Goal: Information Seeking & Learning: Compare options

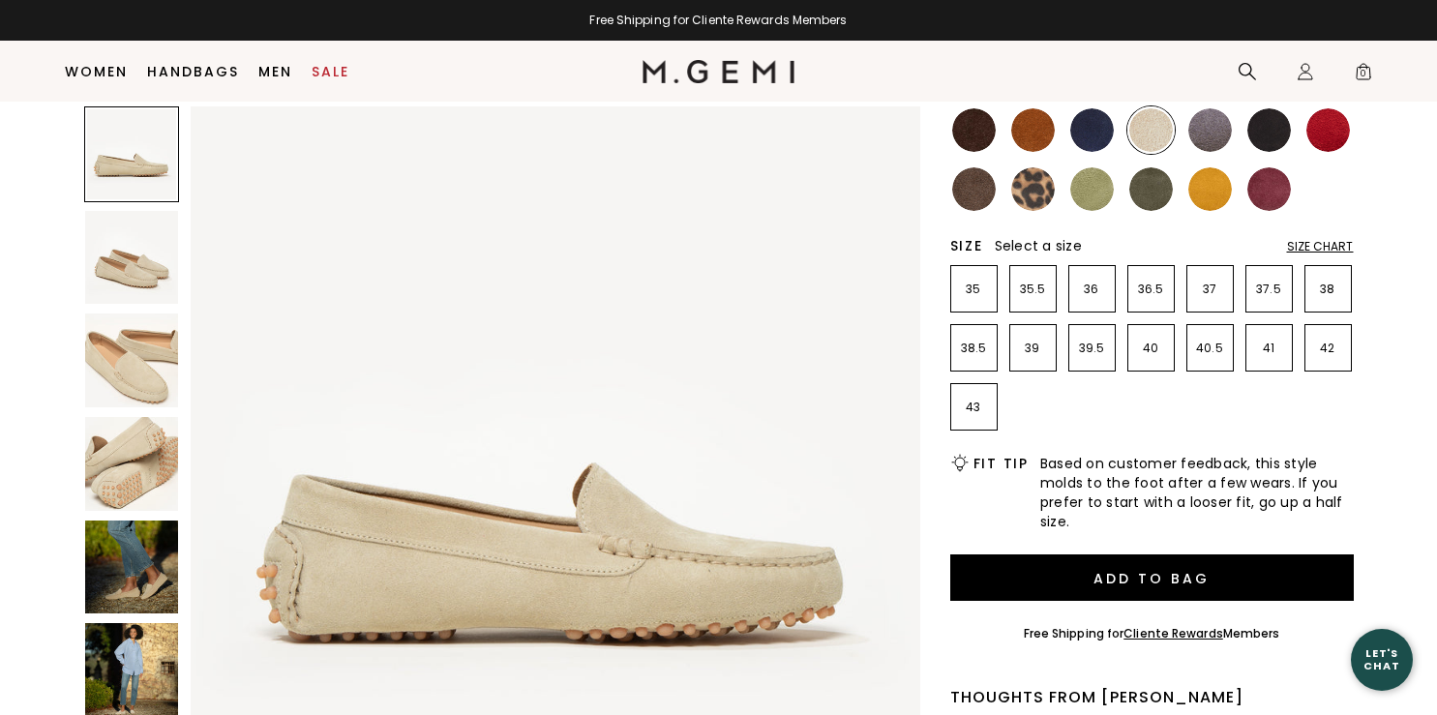
click at [1082, 127] on img at bounding box center [1092, 130] width 44 height 44
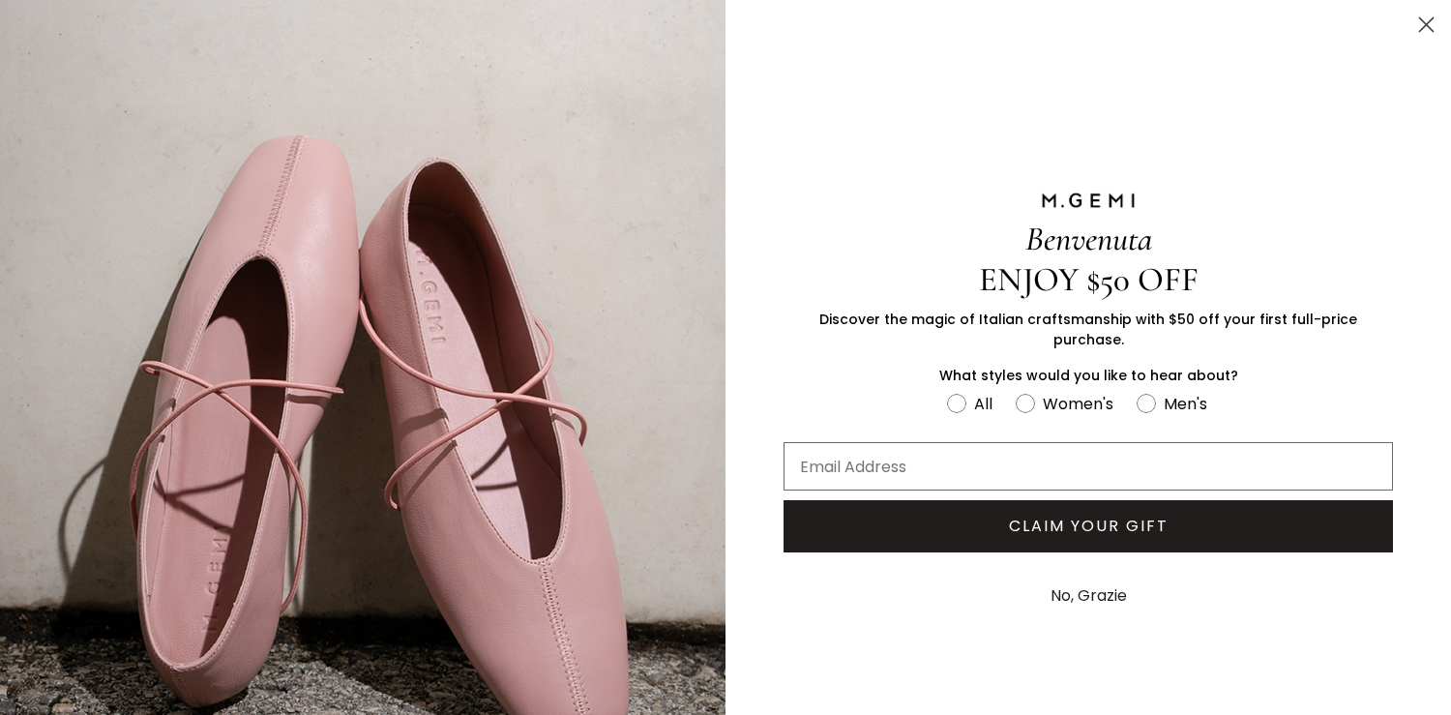
click at [1410, 30] on circle "Close dialog" at bounding box center [1426, 25] width 32 height 32
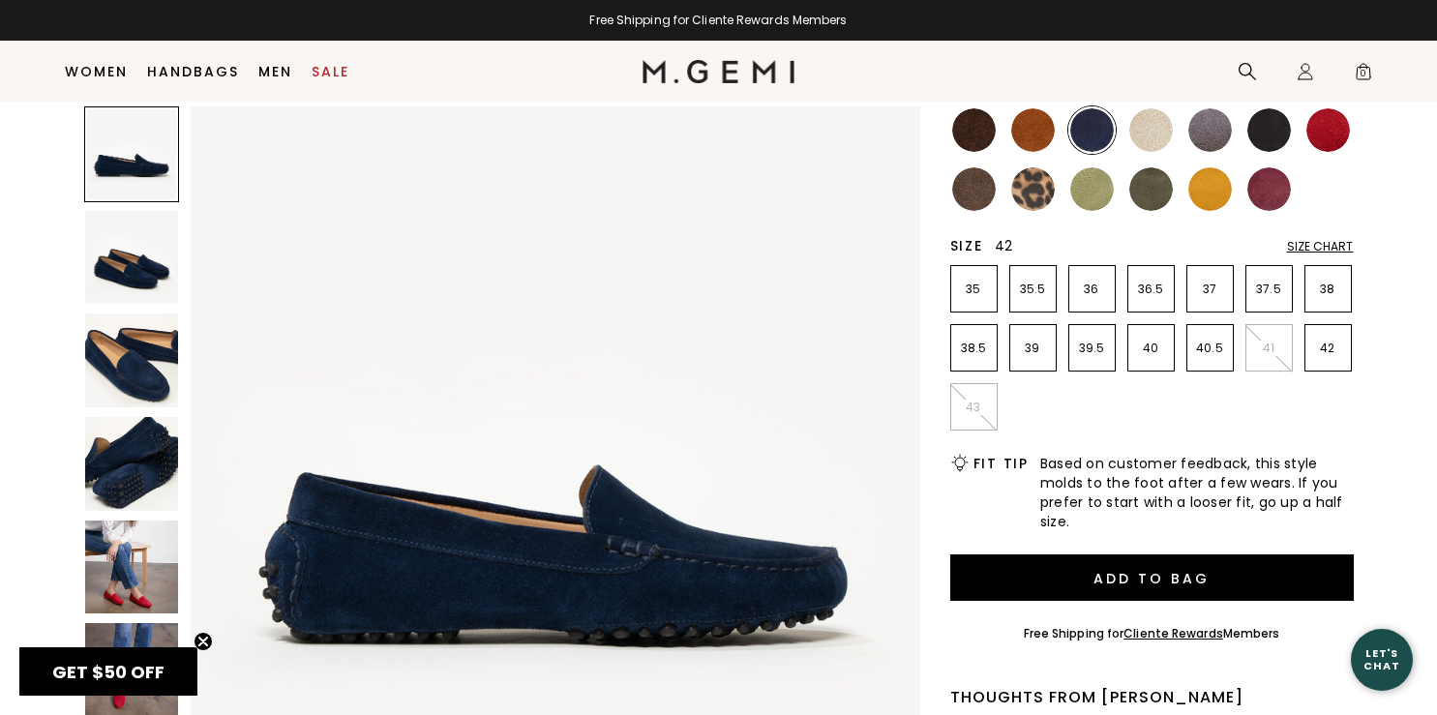
click at [1352, 344] on div "Our Most-Loved Moccasin The Felize Suede 1243 Review s $228 Or 4 interest-free …" at bounding box center [718, 570] width 1313 height 1321
click at [1344, 351] on p "42" at bounding box center [1327, 348] width 45 height 15
click at [1343, 353] on p "42" at bounding box center [1327, 348] width 45 height 15
click at [1063, 188] on ul at bounding box center [1151, 159] width 403 height 106
click at [1032, 192] on img at bounding box center [1033, 189] width 44 height 44
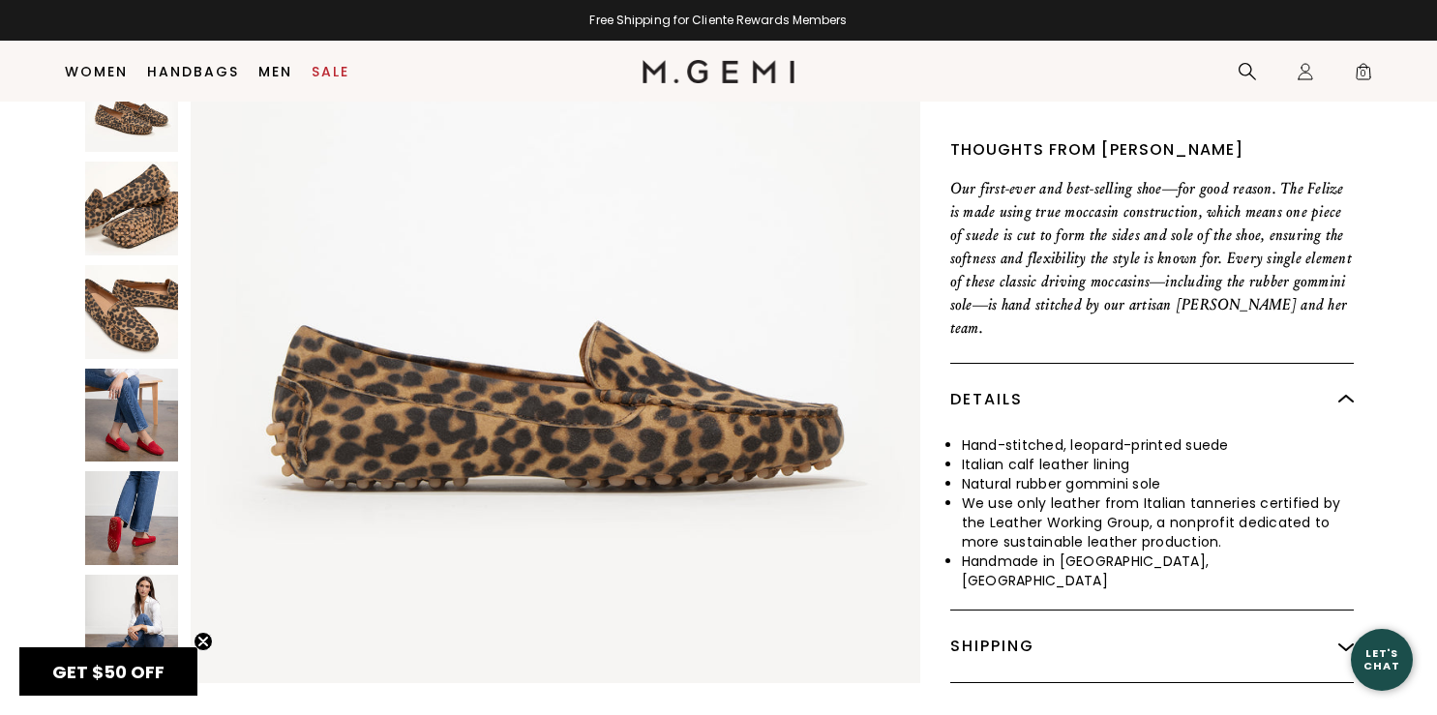
scroll to position [875, 0]
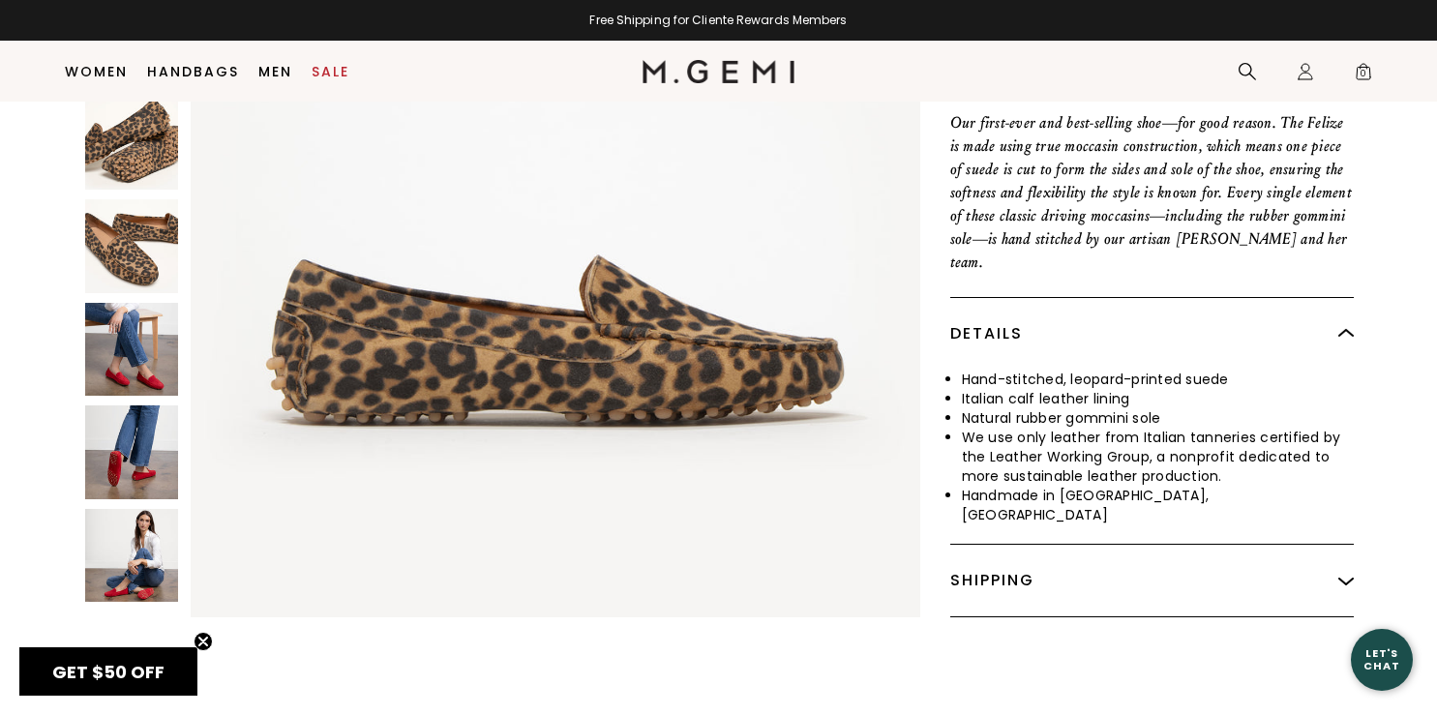
click at [103, 520] on img at bounding box center [132, 556] width 94 height 94
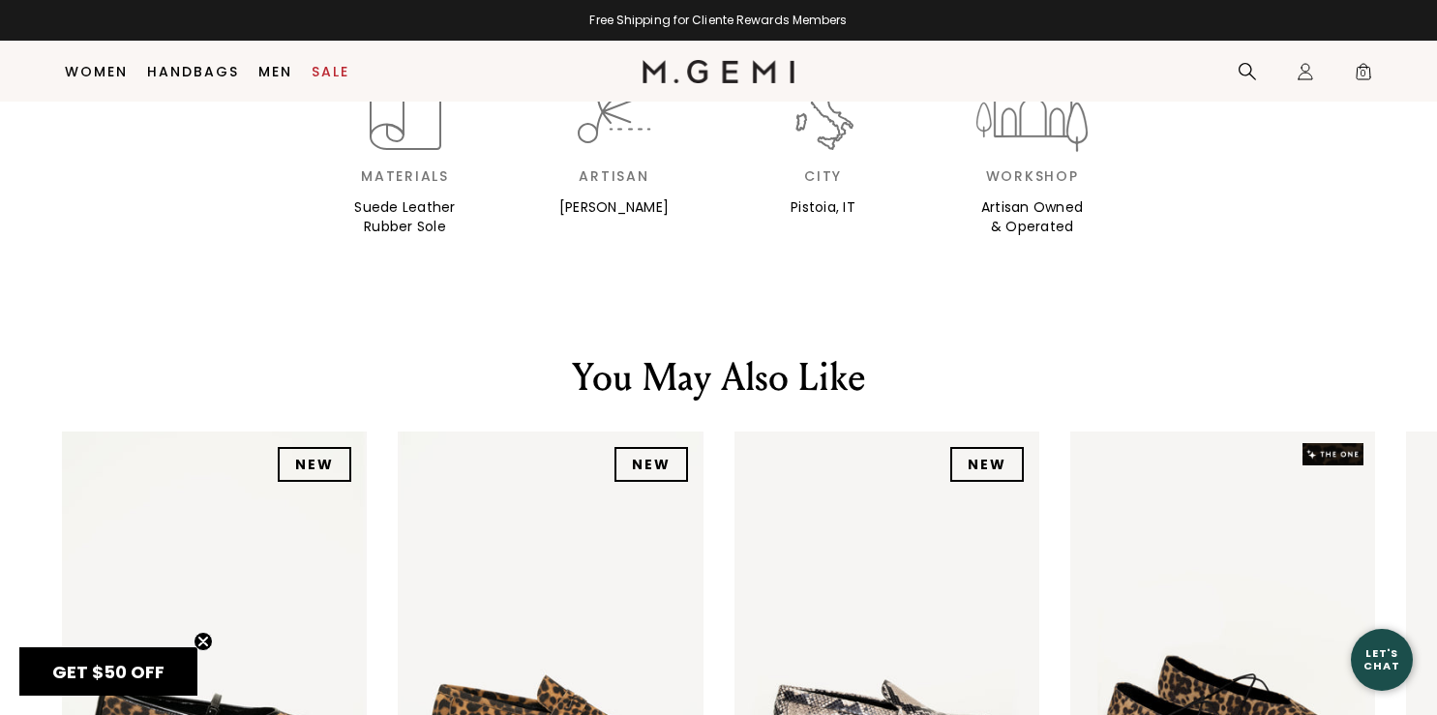
scroll to position [2274, 0]
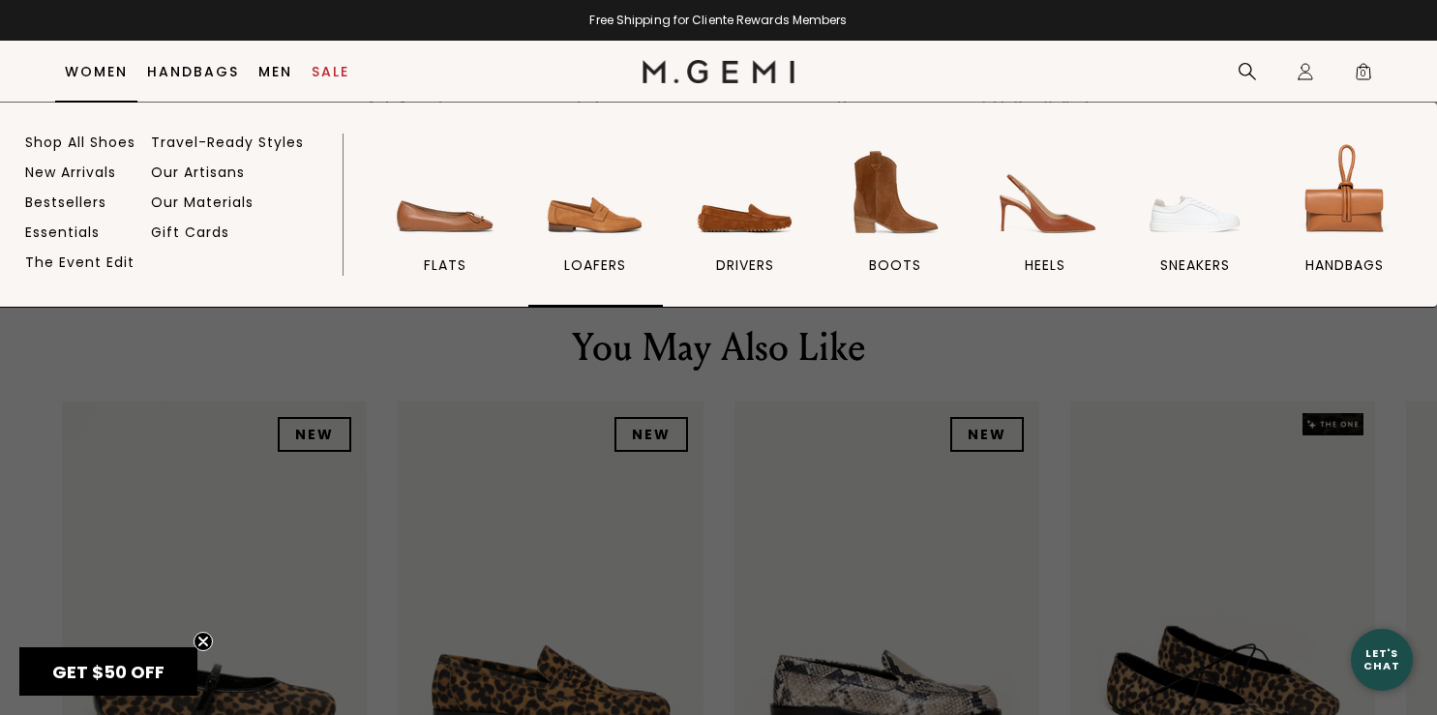
click at [553, 205] on img at bounding box center [595, 192] width 108 height 108
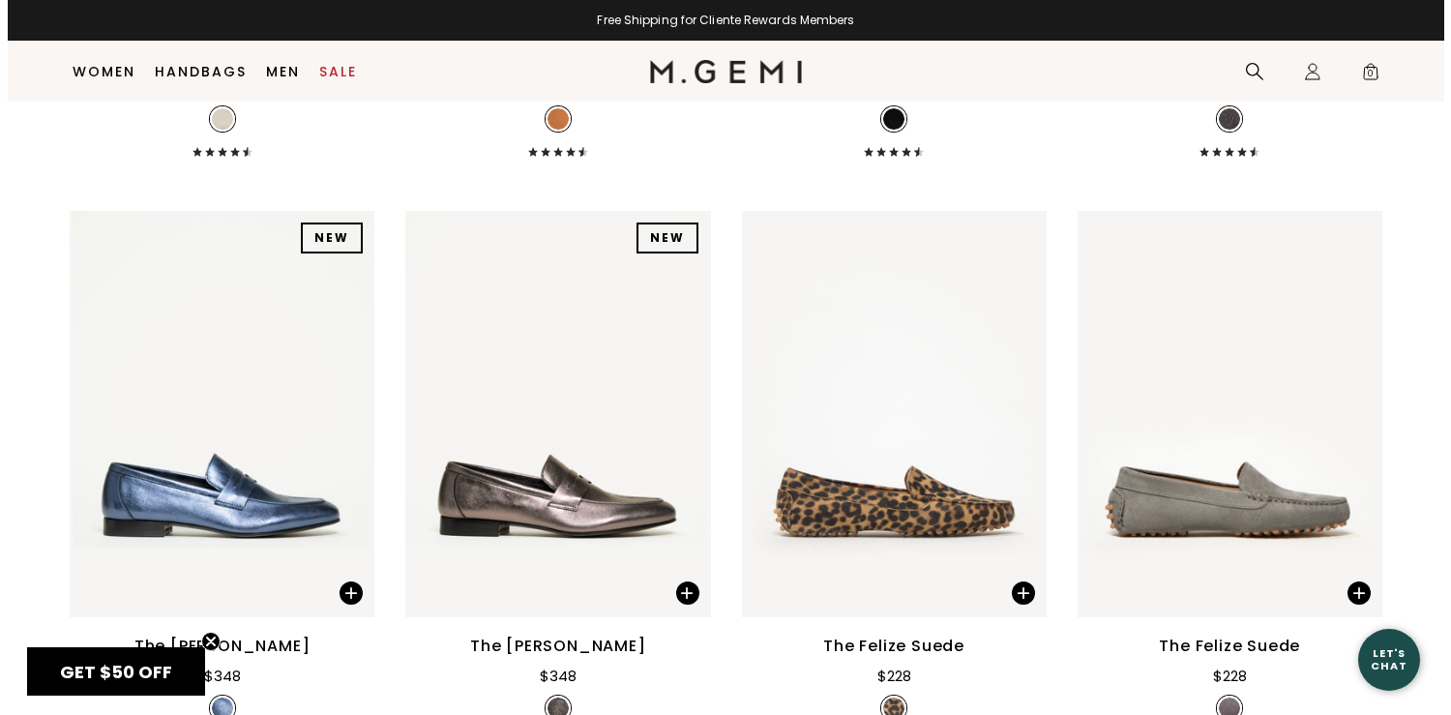
scroll to position [1882, 0]
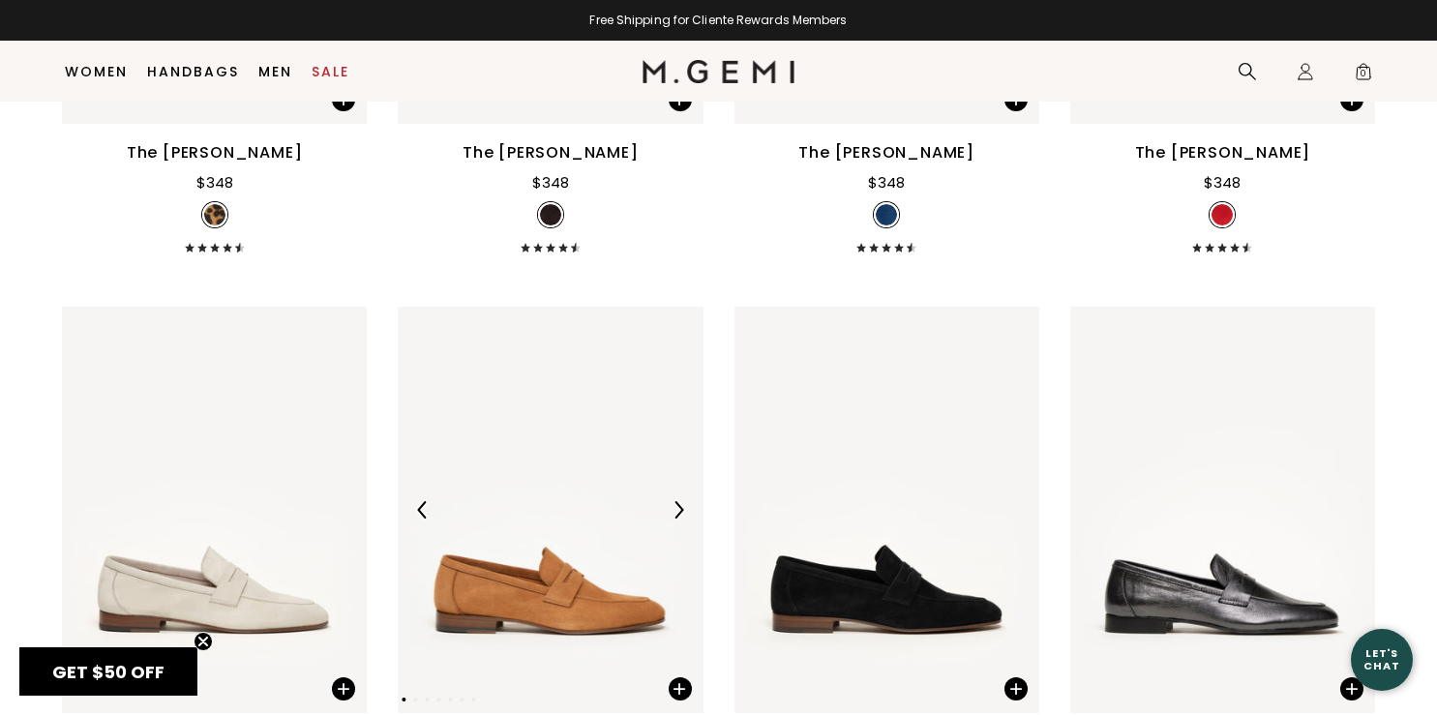
click at [612, 459] on img at bounding box center [550, 510] width 305 height 406
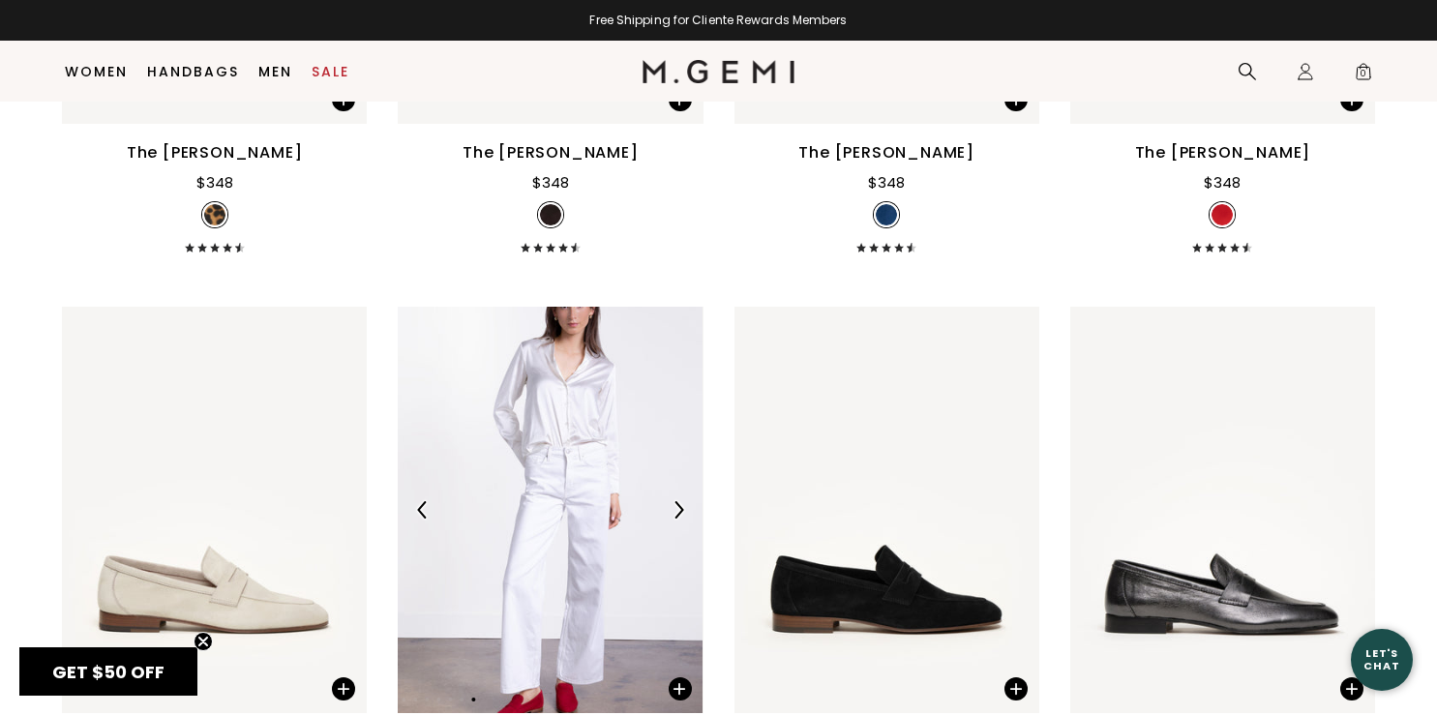
click at [603, 431] on div at bounding box center [550, 510] width 305 height 406
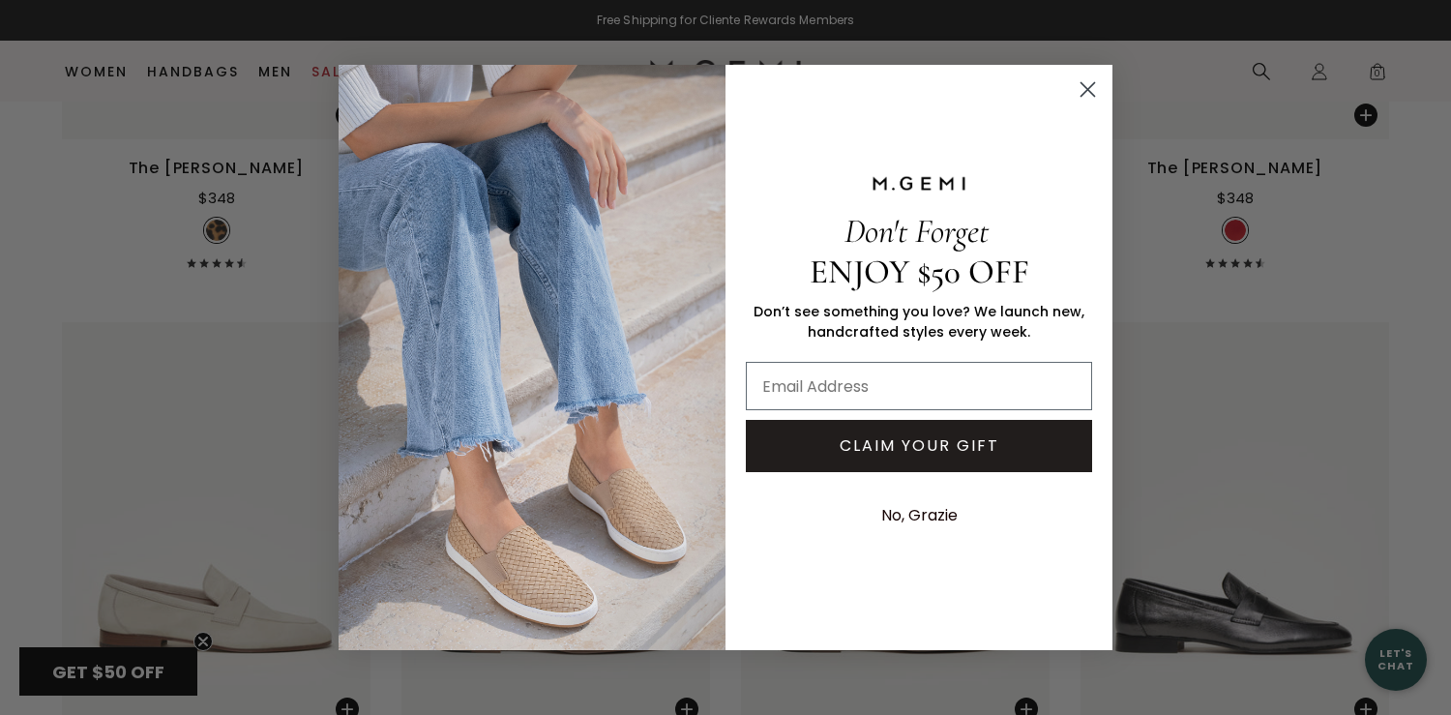
scroll to position [1892, 0]
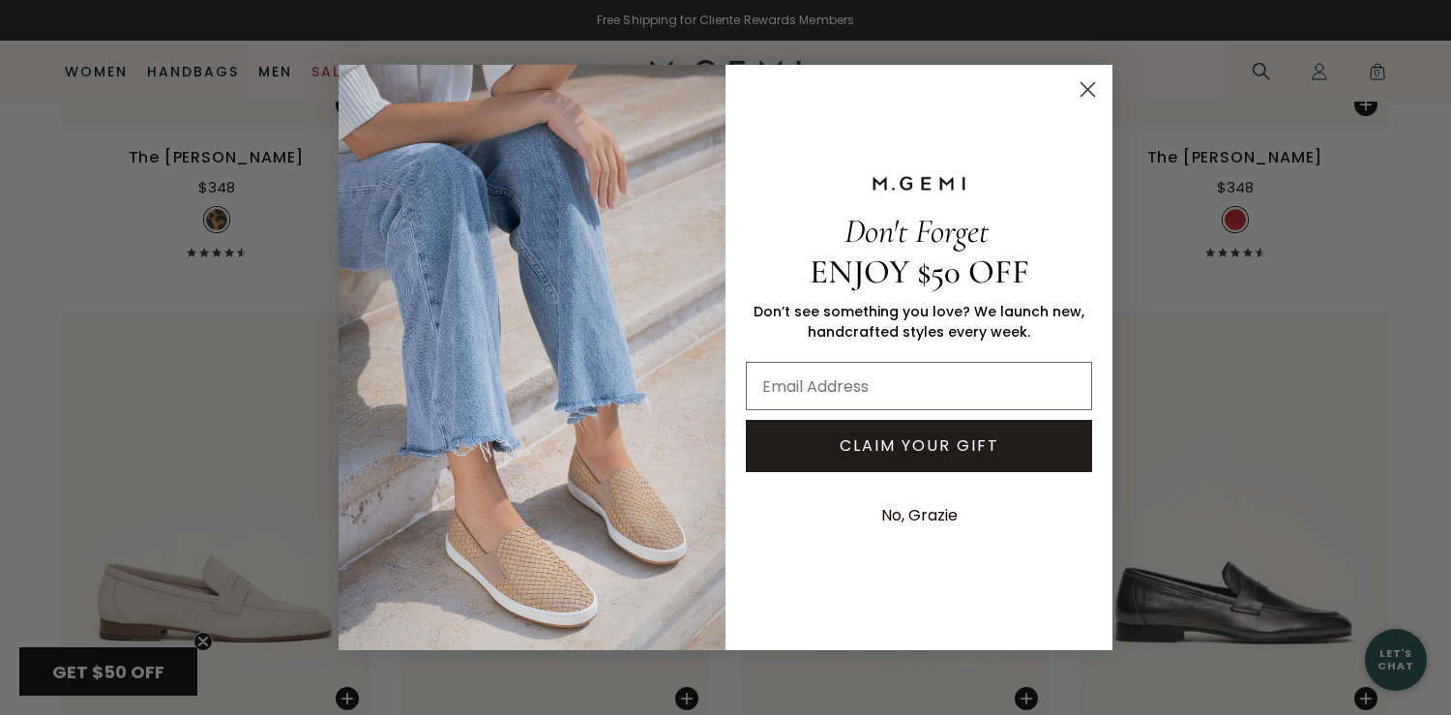
click at [1088, 93] on circle "Close dialog" at bounding box center [1088, 90] width 32 height 32
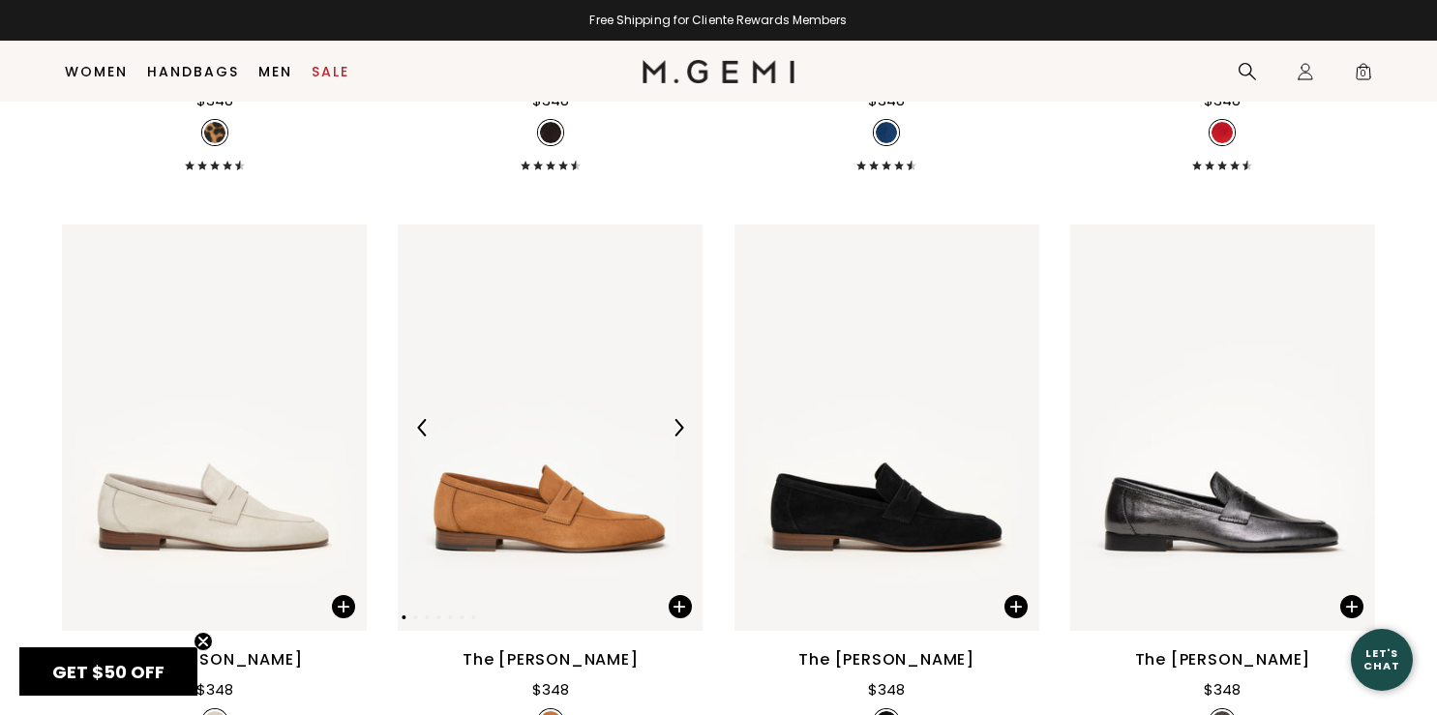
scroll to position [2027, 0]
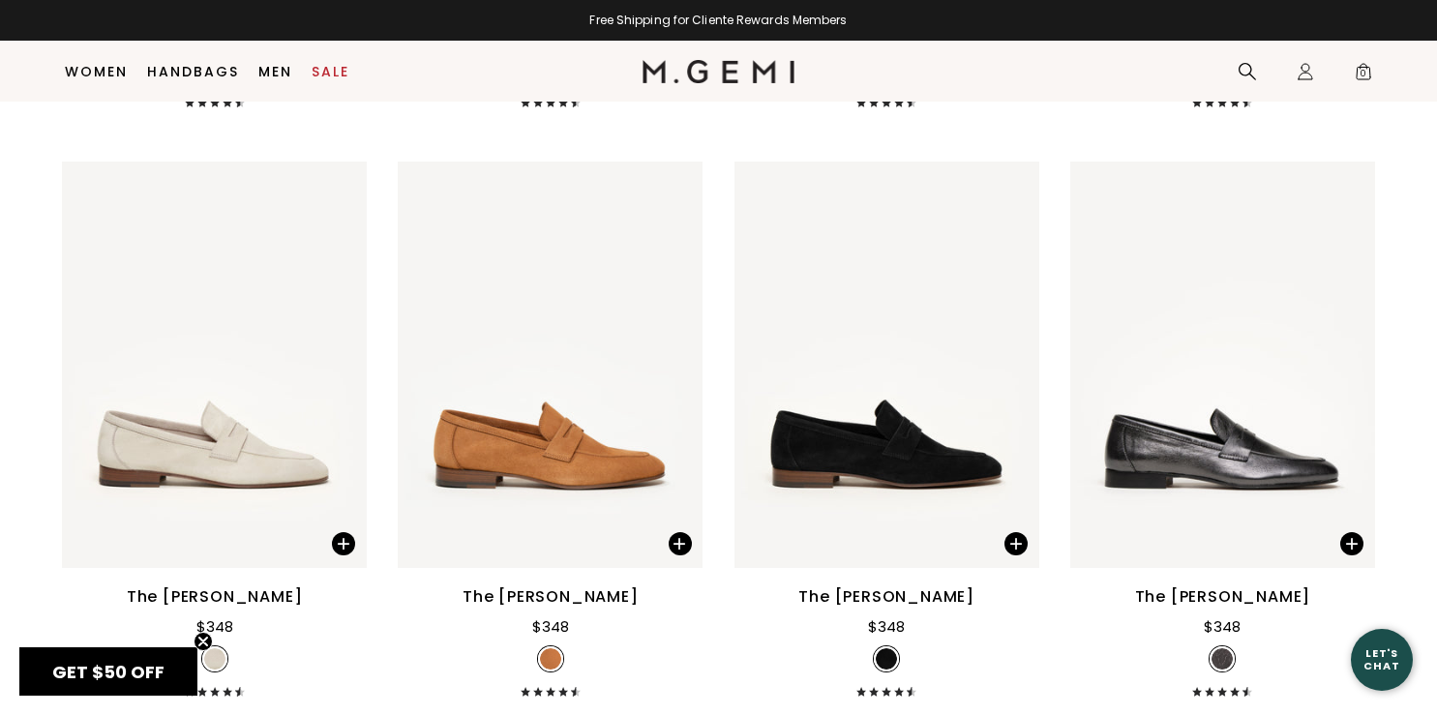
click at [566, 585] on div "The [PERSON_NAME]" at bounding box center [550, 596] width 176 height 23
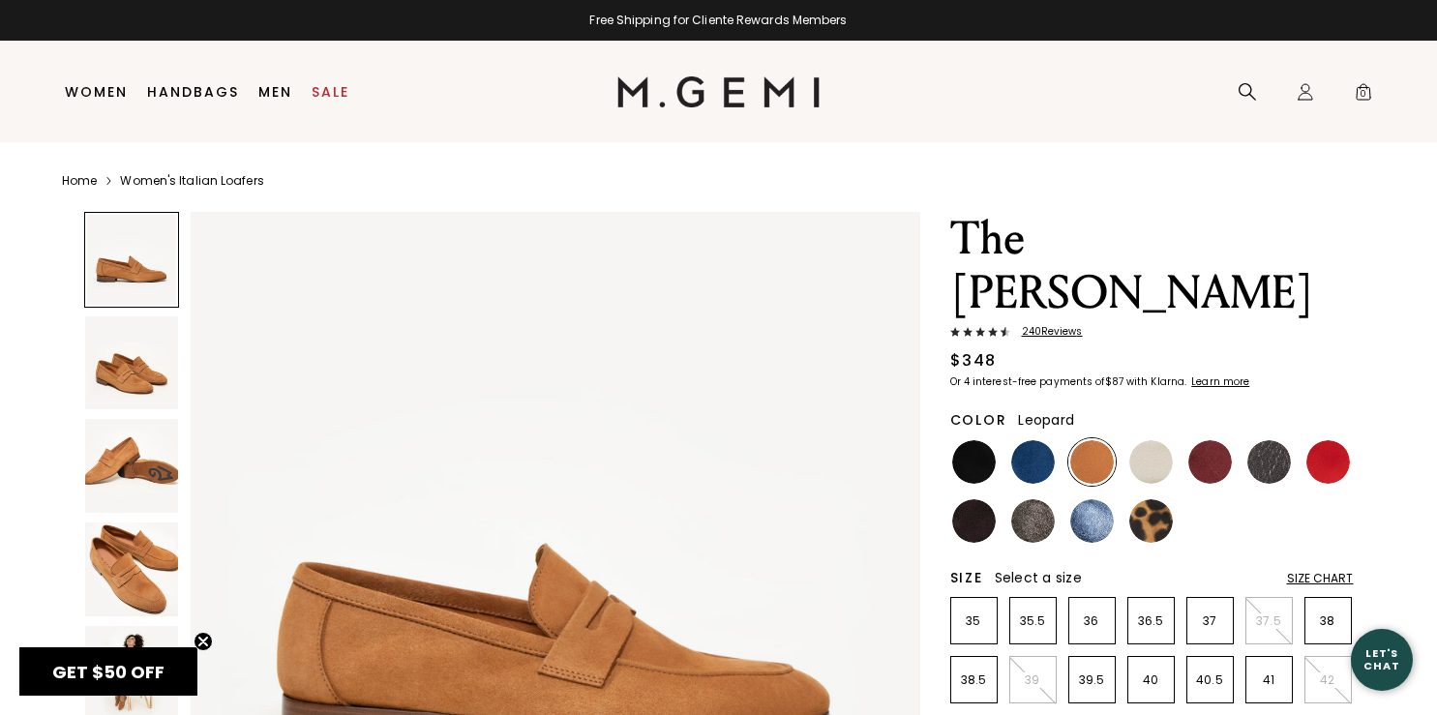
click at [1145, 499] on img at bounding box center [1151, 521] width 44 height 44
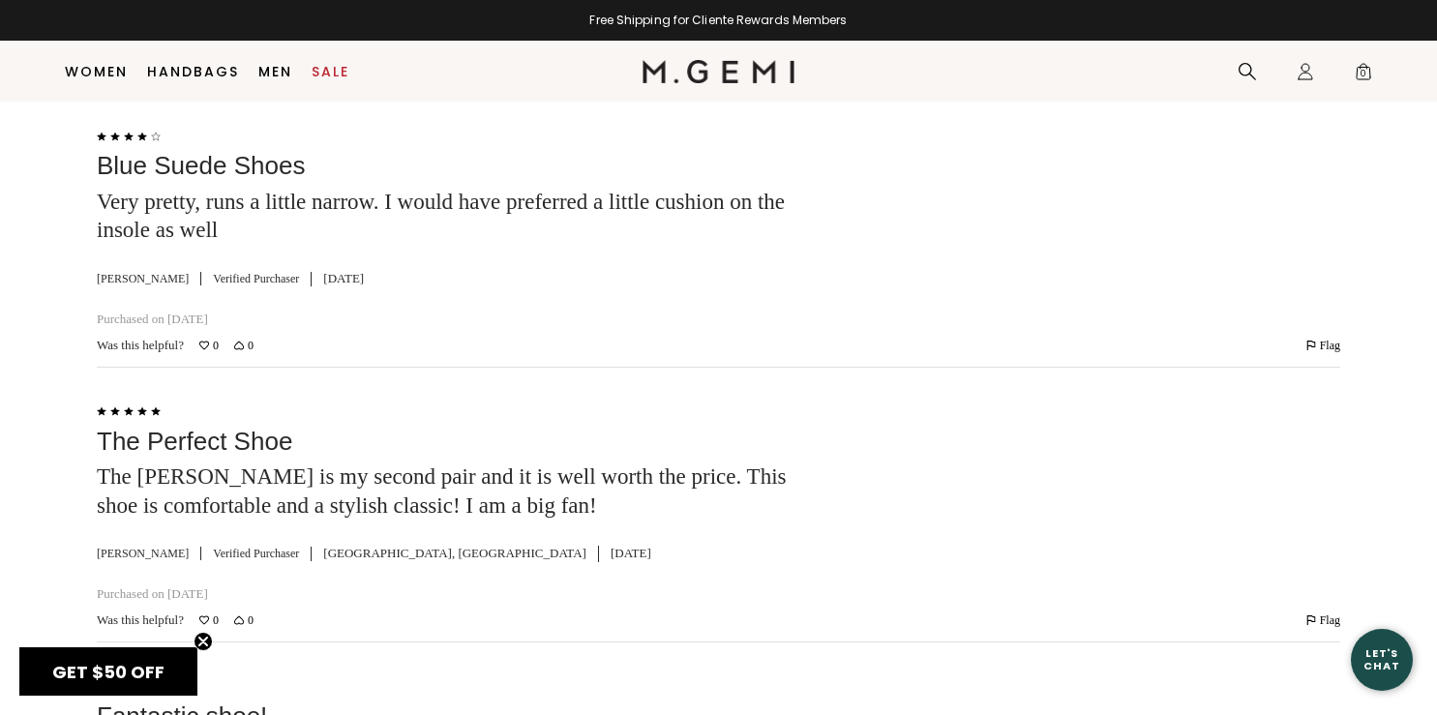
scroll to position [5019, 0]
